Goal: Information Seeking & Learning: Learn about a topic

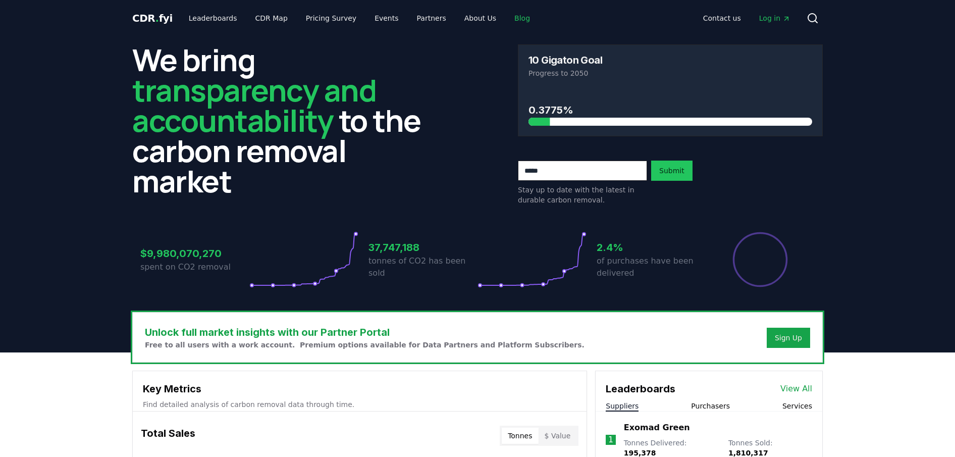
click at [506, 17] on link "Blog" at bounding box center [522, 18] width 32 height 18
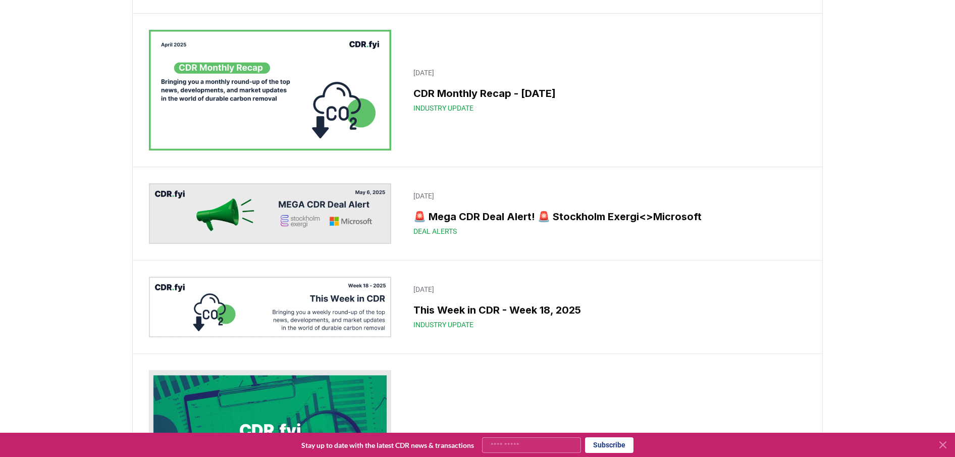
scroll to position [3591, 0]
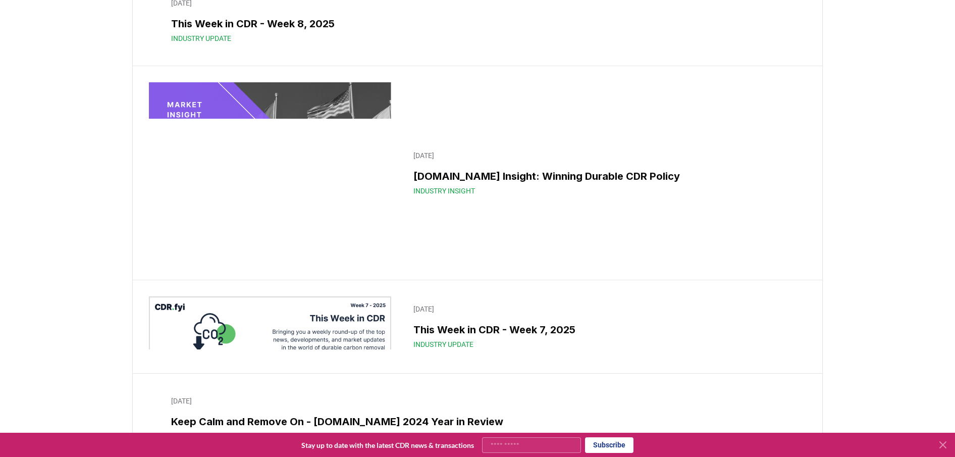
scroll to position [6519, 0]
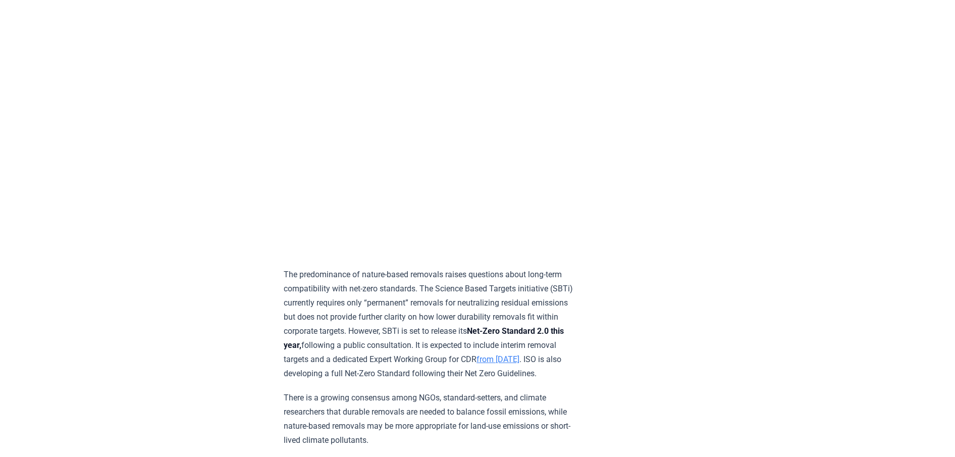
scroll to position [1335, 0]
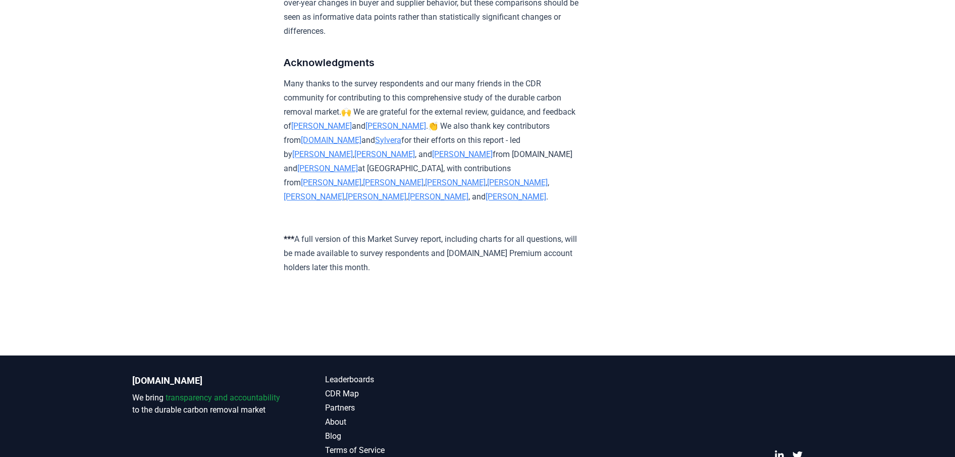
scroll to position [5902, 0]
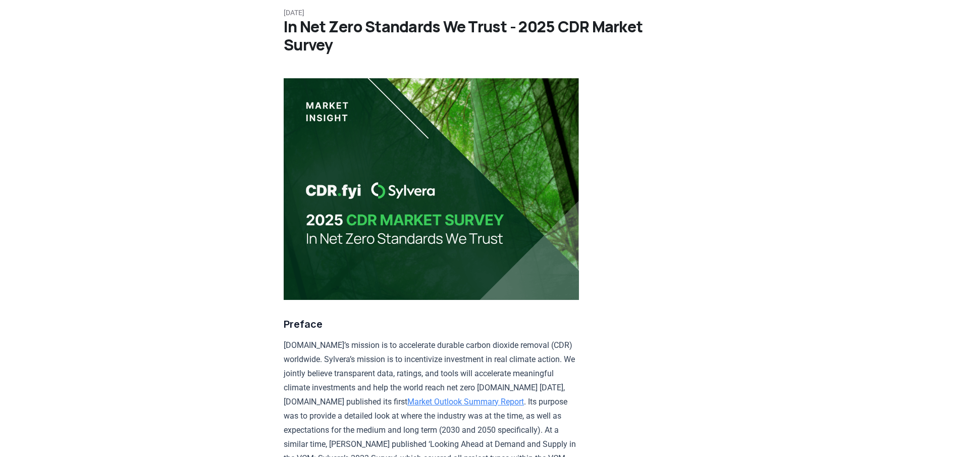
scroll to position [0, 0]
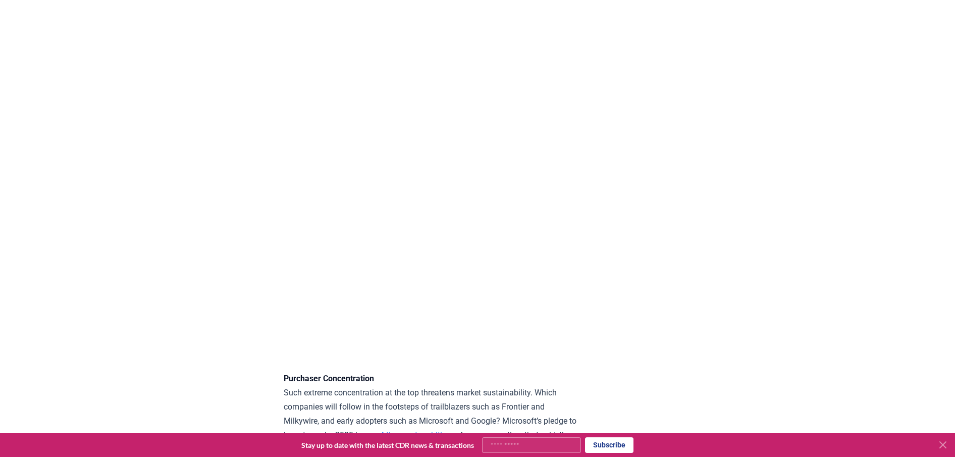
scroll to position [2789, 0]
